Goal: Information Seeking & Learning: Learn about a topic

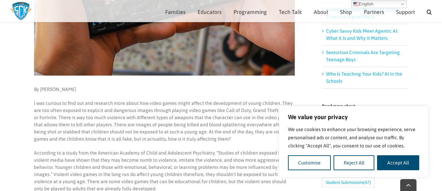
scroll to position [185, 0]
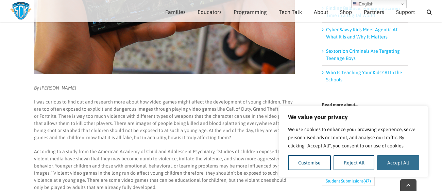
click at [396, 159] on button "Accept All" at bounding box center [398, 162] width 42 height 15
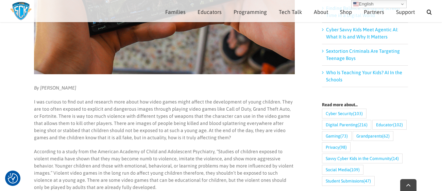
checkbox input "true"
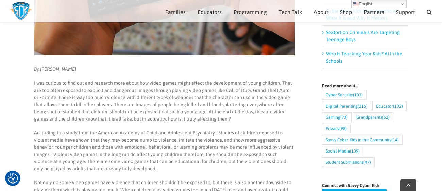
scroll to position [204, 0]
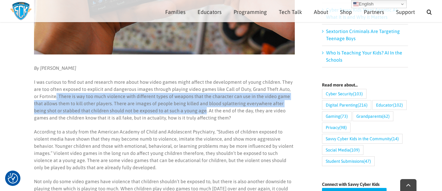
drag, startPoint x: 51, startPoint y: 97, endPoint x: 181, endPoint y: 110, distance: 131.4
click at [181, 110] on p "I was curious to find out and research more about how video games might affect …" at bounding box center [164, 100] width 261 height 43
copy p ". There is way too much violence with different types of weapons that the chara…"
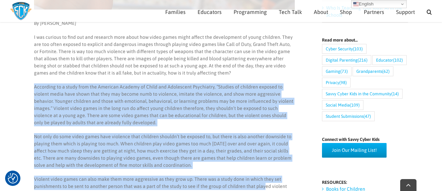
scroll to position [259, 0]
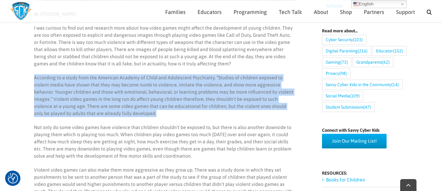
drag, startPoint x: 34, startPoint y: 110, endPoint x: 297, endPoint y: 112, distance: 262.7
click at [288, 92] on p "According to a study from the American Academy of Child and Adolescent Psychiat…" at bounding box center [164, 95] width 261 height 43
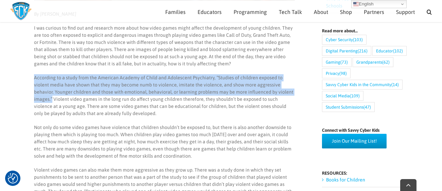
drag, startPoint x: 288, startPoint y: 92, endPoint x: 24, endPoint y: 75, distance: 263.5
click at [24, 75] on main "Are Video Games Too Violent for Children? By [PERSON_NAME] I was curious to fin…" at bounding box center [221, 181] width 442 height 779
